Goal: Task Accomplishment & Management: Manage account settings

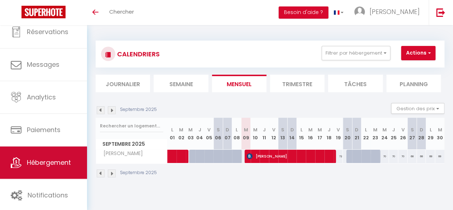
click at [45, 170] on link "Hébergement" at bounding box center [43, 162] width 87 height 32
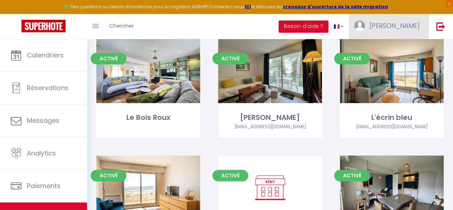
click at [407, 24] on span "[PERSON_NAME]" at bounding box center [395, 25] width 50 height 9
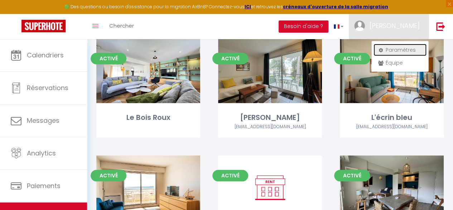
click at [407, 52] on link "Paramètres" at bounding box center [400, 50] width 53 height 12
select select "fr"
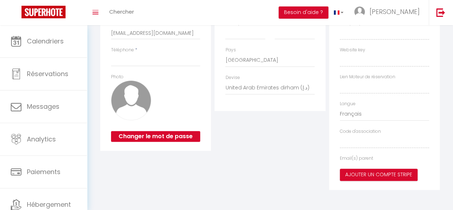
type input "[PERSON_NAME]"
type input "POTTIER"
type input "0660400987"
type input "29 AVENUE DE L EGLANTINE"
type input "44800"
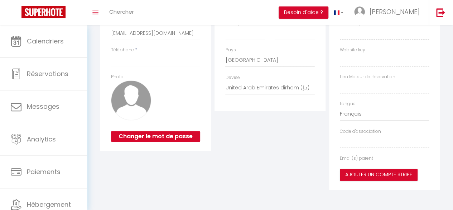
type input "SAINT-HERBLAIN"
select select "28"
type input "WdSgALp10YE5qfc3CILRsJ65N"
type input "GhTu6JySCQNH5FXVeY0VhUjVc"
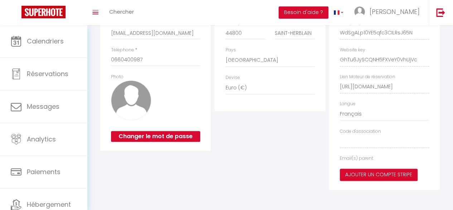
select select "fr"
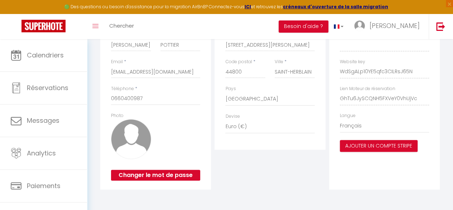
type input "WdSgALp10YE5qfc3CILRsJ65N"
type input "GhTu6JySCQNH5FXVeY0VhUjVc"
type input "https://app.superhote.com/#/get-available-rentals/GhTu6JySCQNH5FXVeY0VhUjVc"
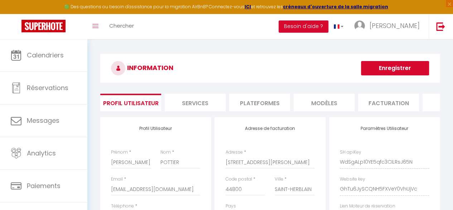
click at [263, 95] on li "Plateformes" at bounding box center [259, 103] width 61 height 18
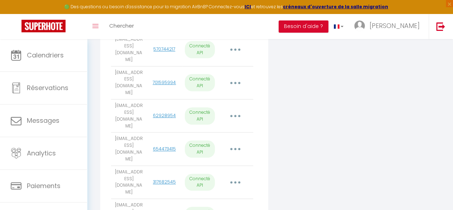
scroll to position [226, 0]
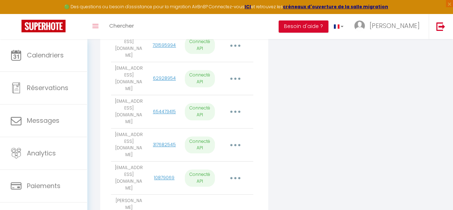
scroll to position [263, 0]
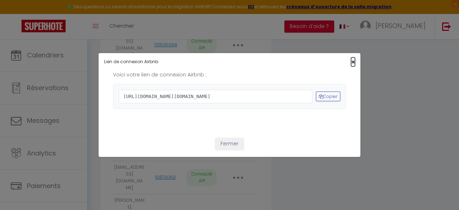
click at [351, 57] on span "×" at bounding box center [353, 61] width 4 height 9
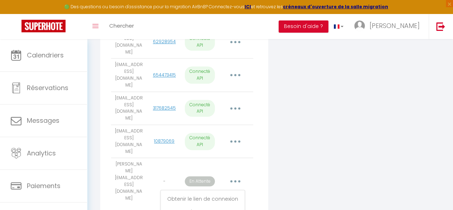
scroll to position [304, 0]
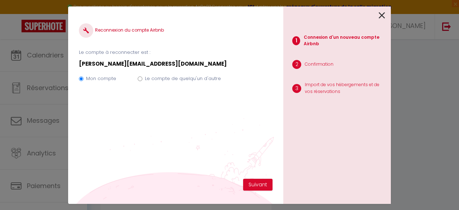
click at [151, 79] on label "Le compte de quelqu'un d'autre" at bounding box center [183, 78] width 76 height 7
click at [142, 79] on input "Le compte de quelqu'un d'autre" at bounding box center [140, 78] width 5 height 5
radio input "true"
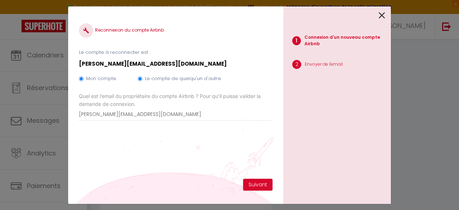
radio input "false"
click at [253, 185] on button "Suivant" at bounding box center [257, 185] width 29 height 12
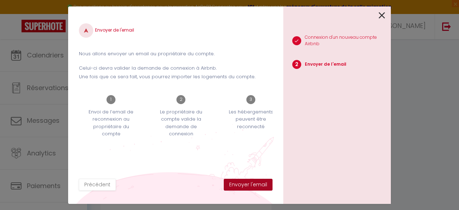
click at [253, 185] on button "Envoyer l'email" at bounding box center [248, 185] width 49 height 12
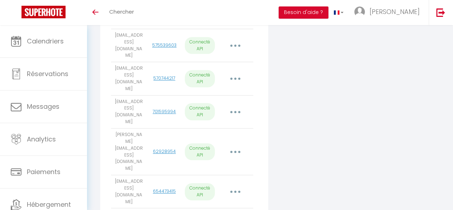
scroll to position [340, 0]
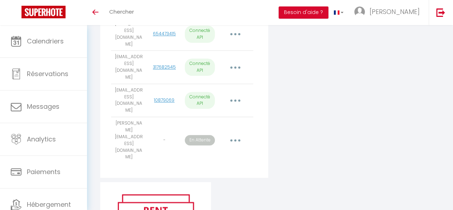
click at [272, 148] on div "Ajouter un compte Airbnb Email User ID État Actions famillepottier67@gmail.com …" at bounding box center [270, 23] width 343 height 520
